Goal: Navigation & Orientation: Find specific page/section

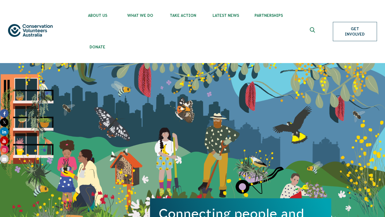
click at [345, 27] on link "Get Involved" at bounding box center [355, 31] width 44 height 19
